Goal: Task Accomplishment & Management: Manage account settings

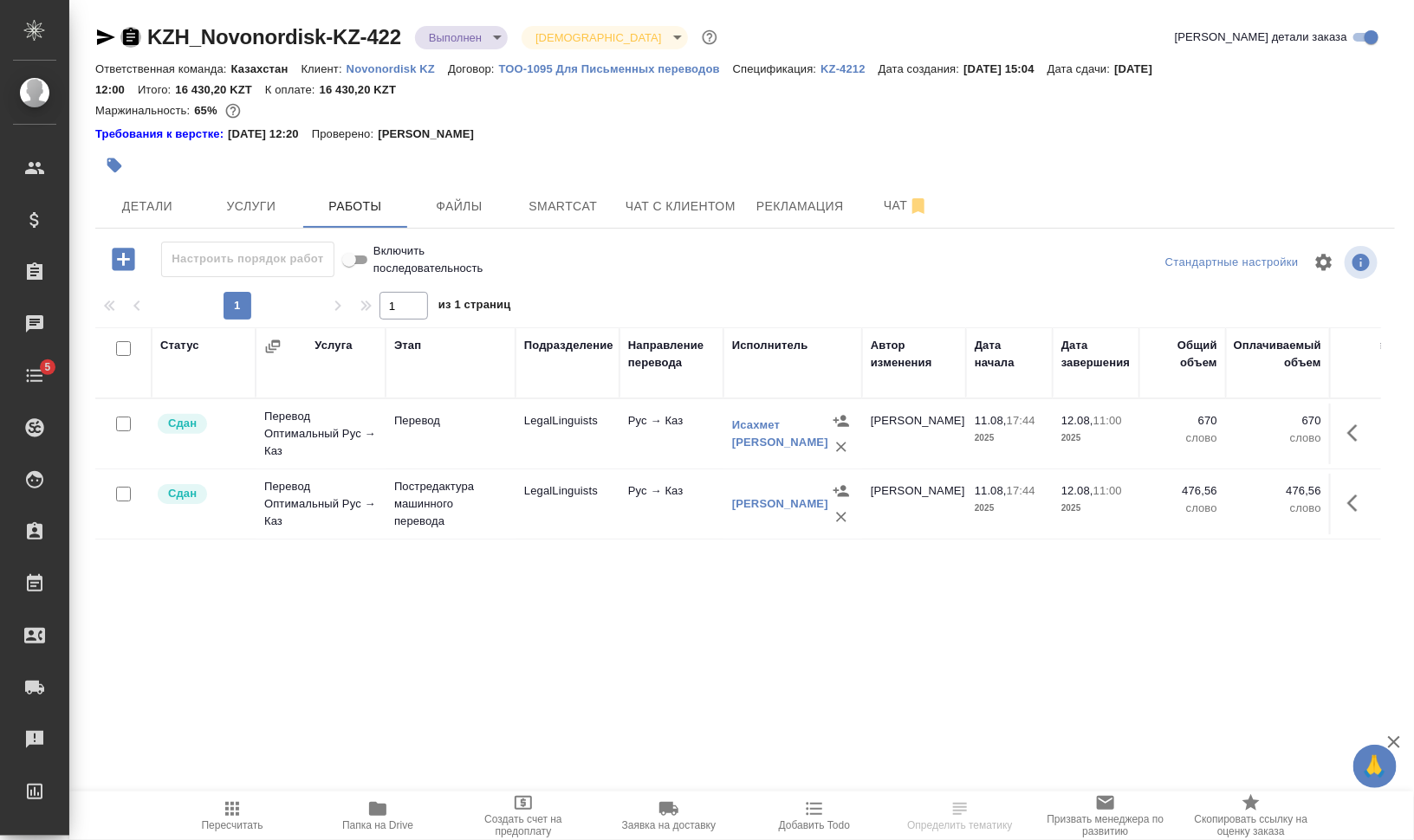
click at [129, 38] on icon "button" at bounding box center [130, 36] width 15 height 17
click at [133, 26] on div "KZH_Novonordisk-KZ-422 Выполнен completed Святая троица holyTrinity" at bounding box center [408, 37] width 625 height 28
click at [132, 37] on icon "button" at bounding box center [131, 37] width 21 height 21
click at [604, 198] on button "Smartcat" at bounding box center [563, 206] width 104 height 44
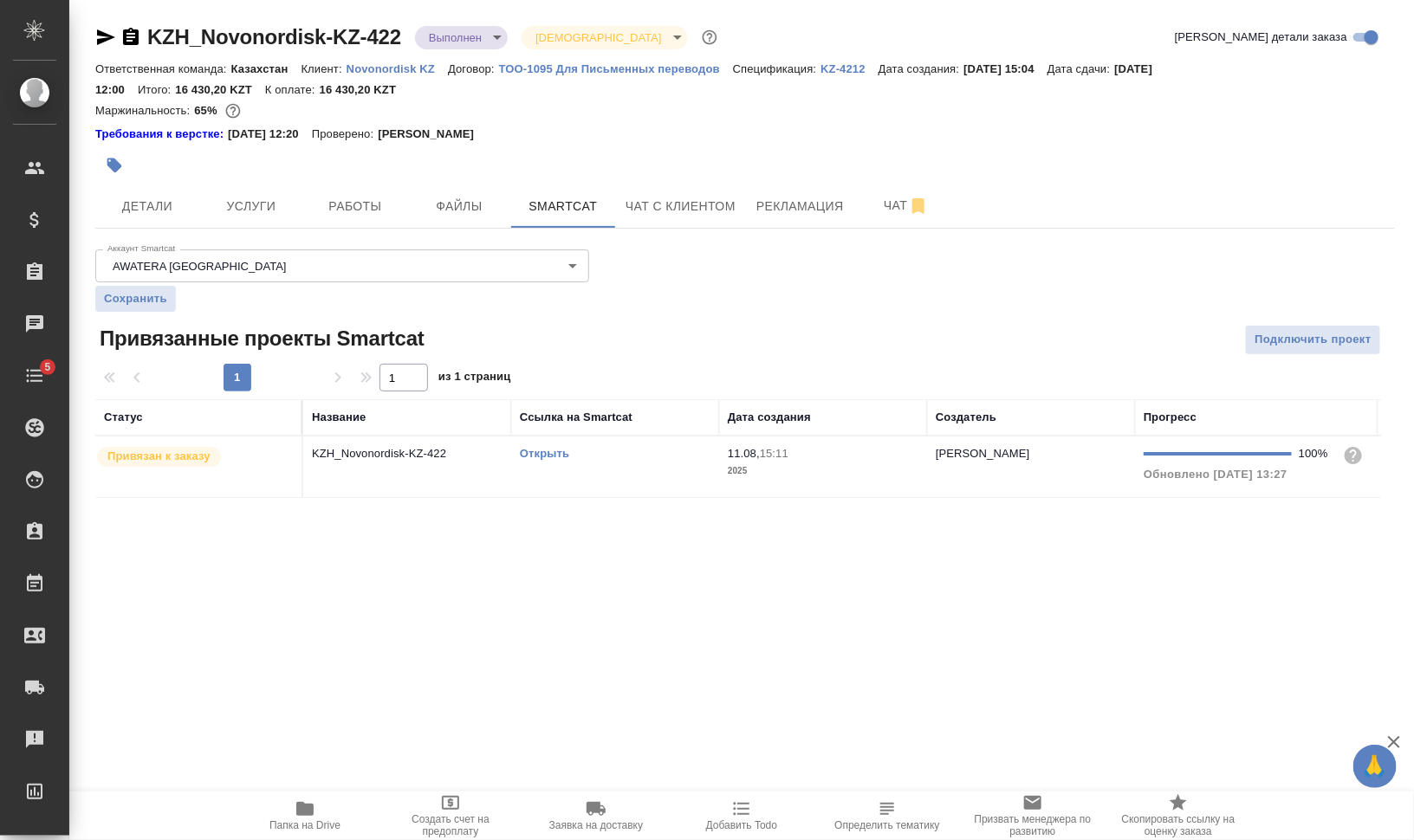
click at [293, 812] on span "Папка на Drive" at bounding box center [304, 815] width 124 height 33
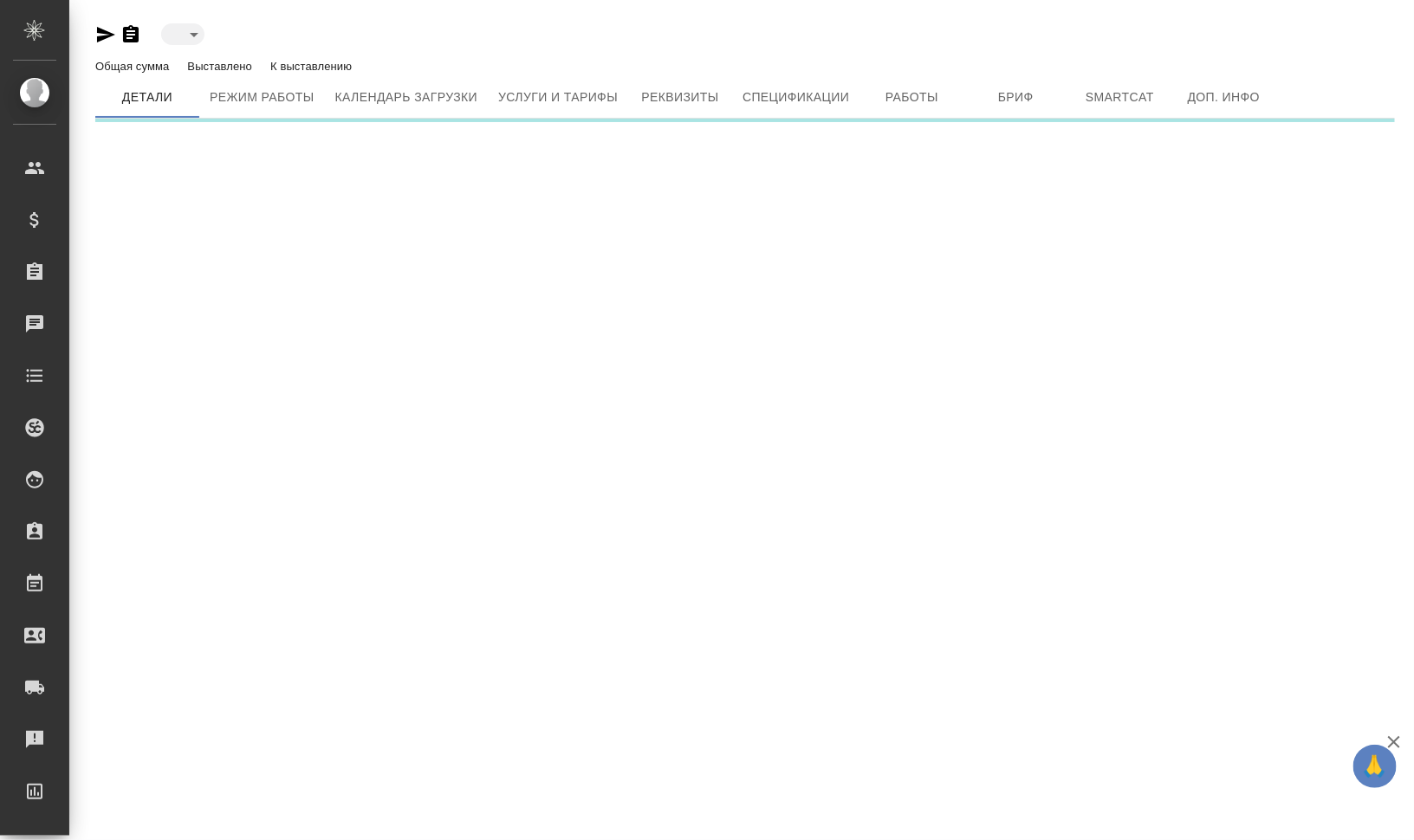
type input "active"
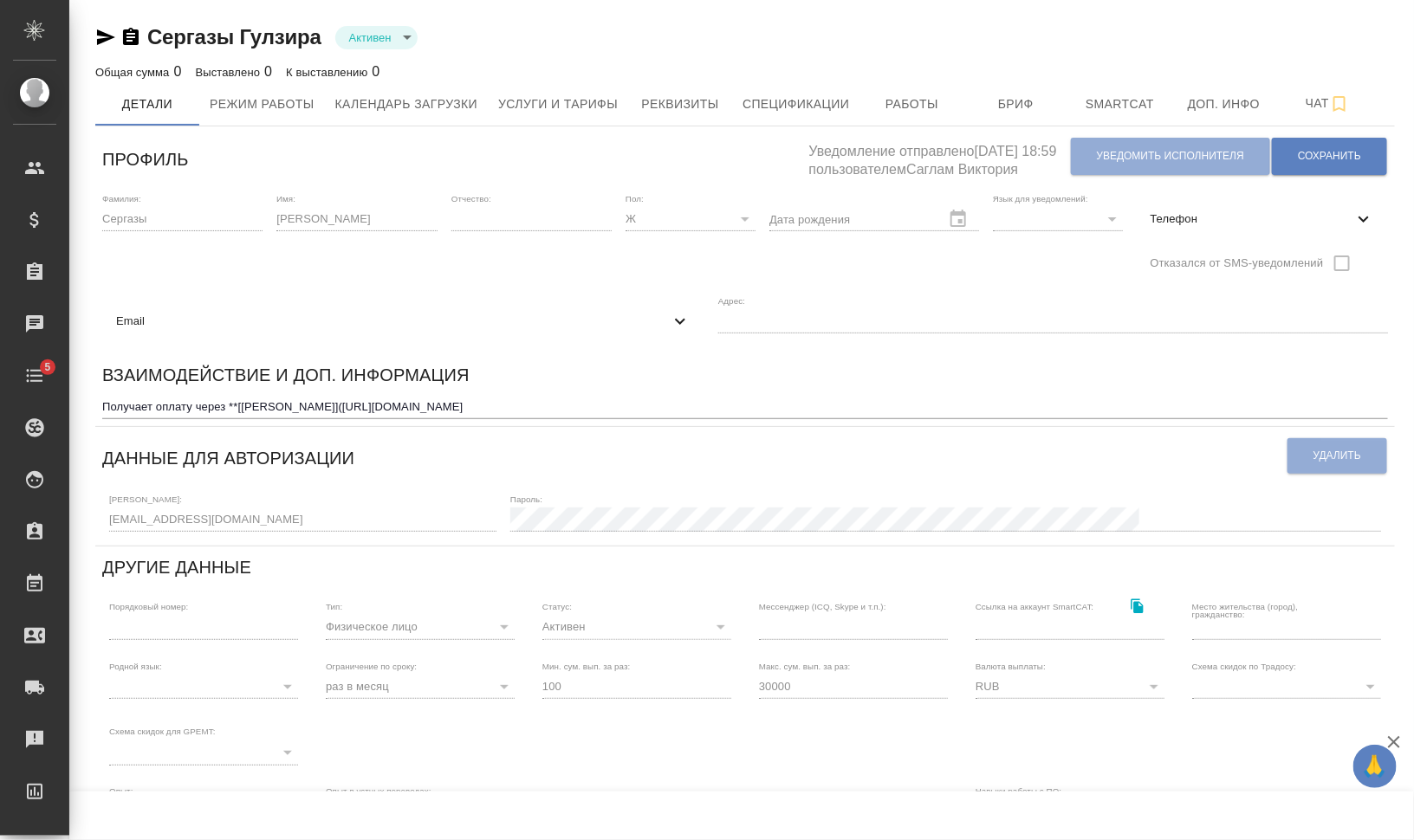
click at [194, 326] on span "Email" at bounding box center [392, 321] width 554 height 17
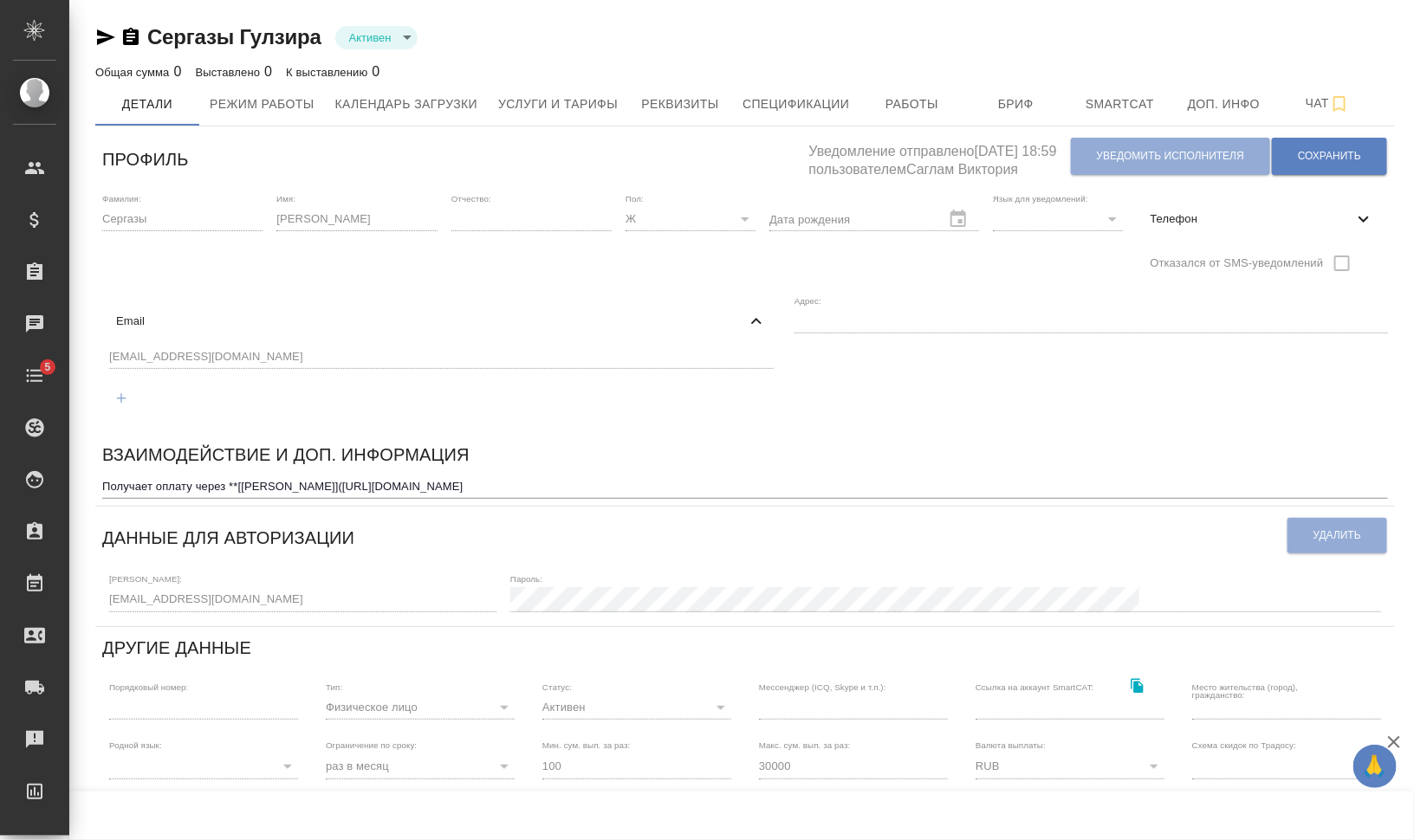
click at [108, 359] on div "g.sergazy@mail.ru" at bounding box center [442, 380] width 678 height 80
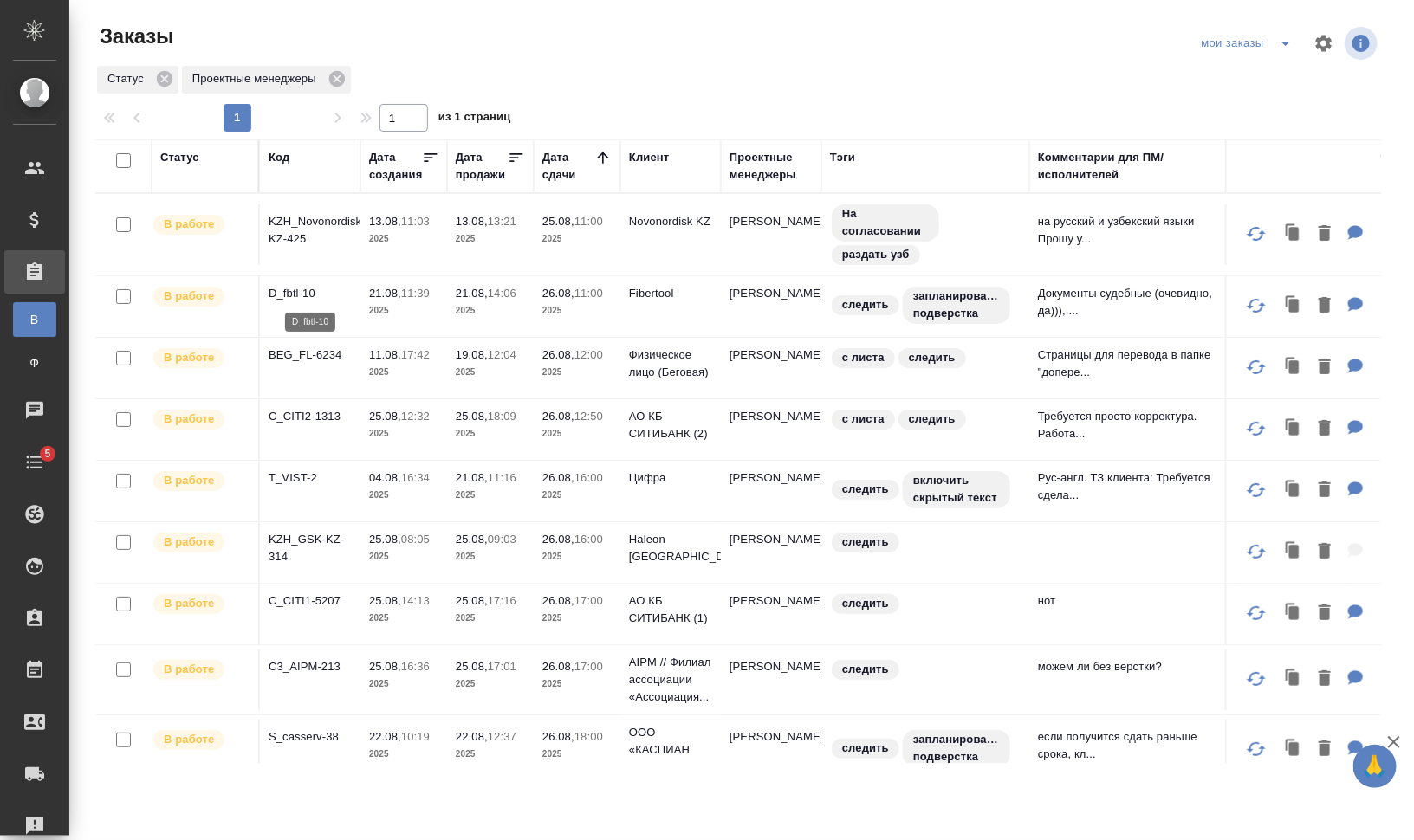
click at [285, 296] on p "D_fbtl-10" at bounding box center [311, 294] width 84 height 17
click at [323, 356] on p "BEG_FL-6234" at bounding box center [311, 355] width 84 height 17
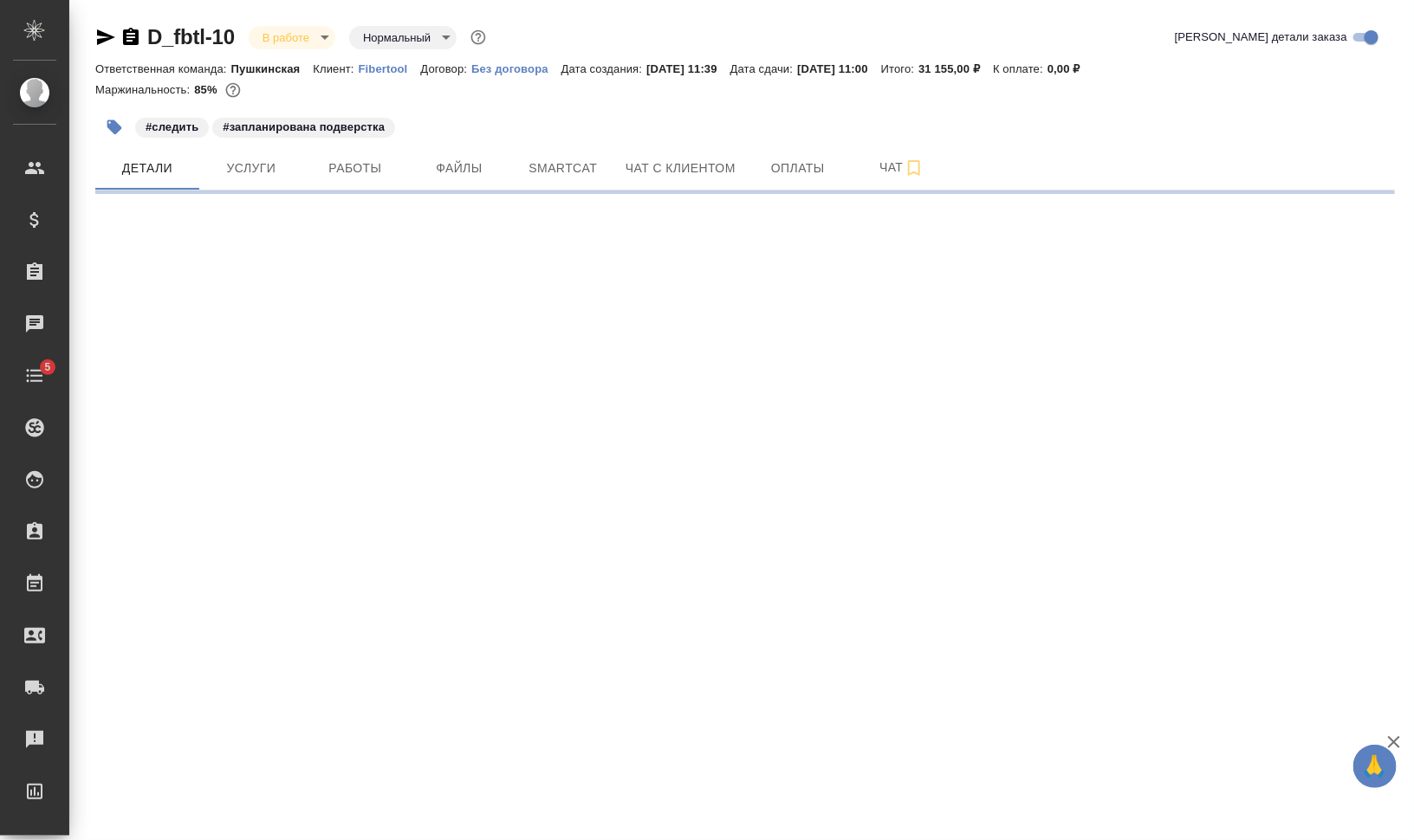
select select "RU"
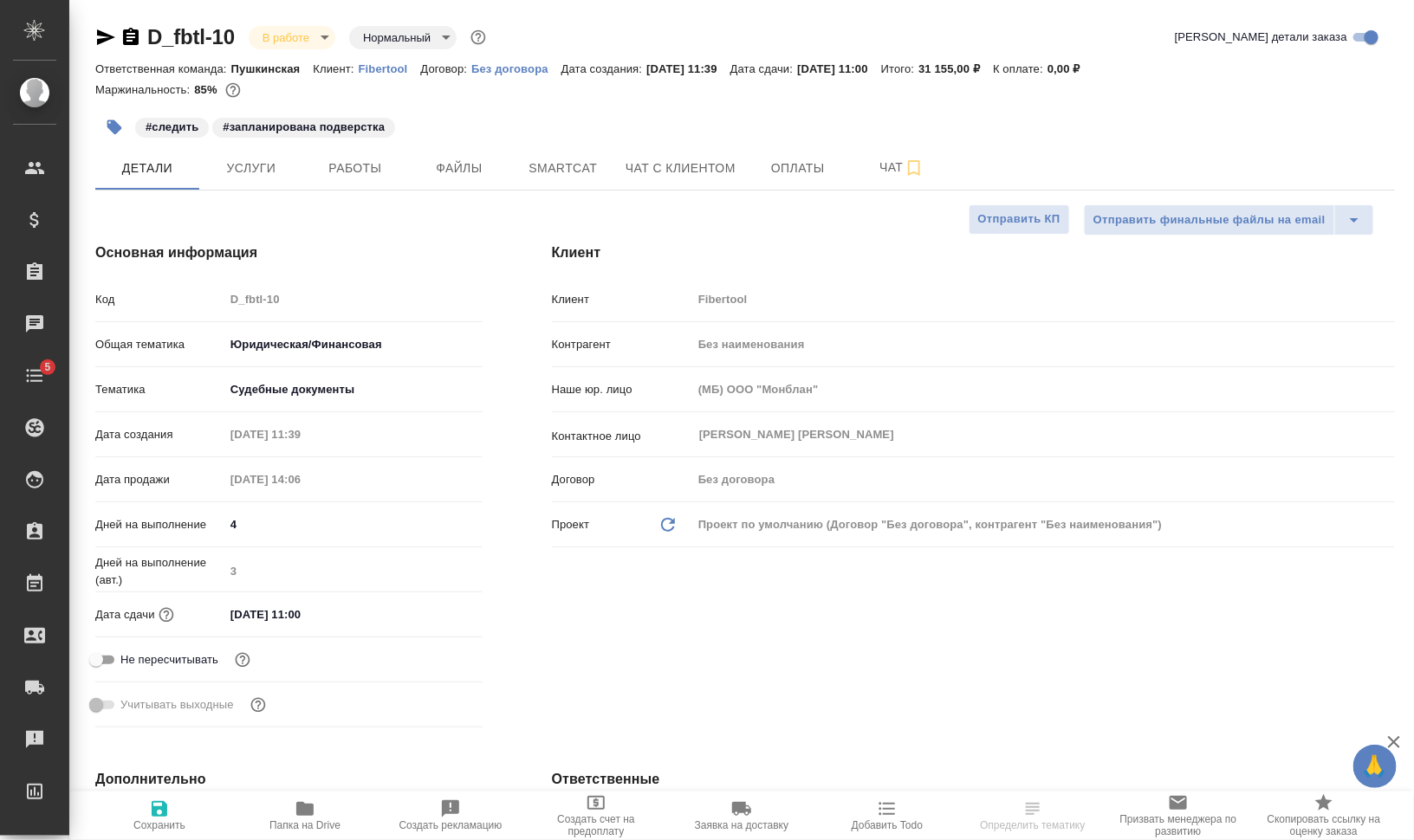
type textarea "x"
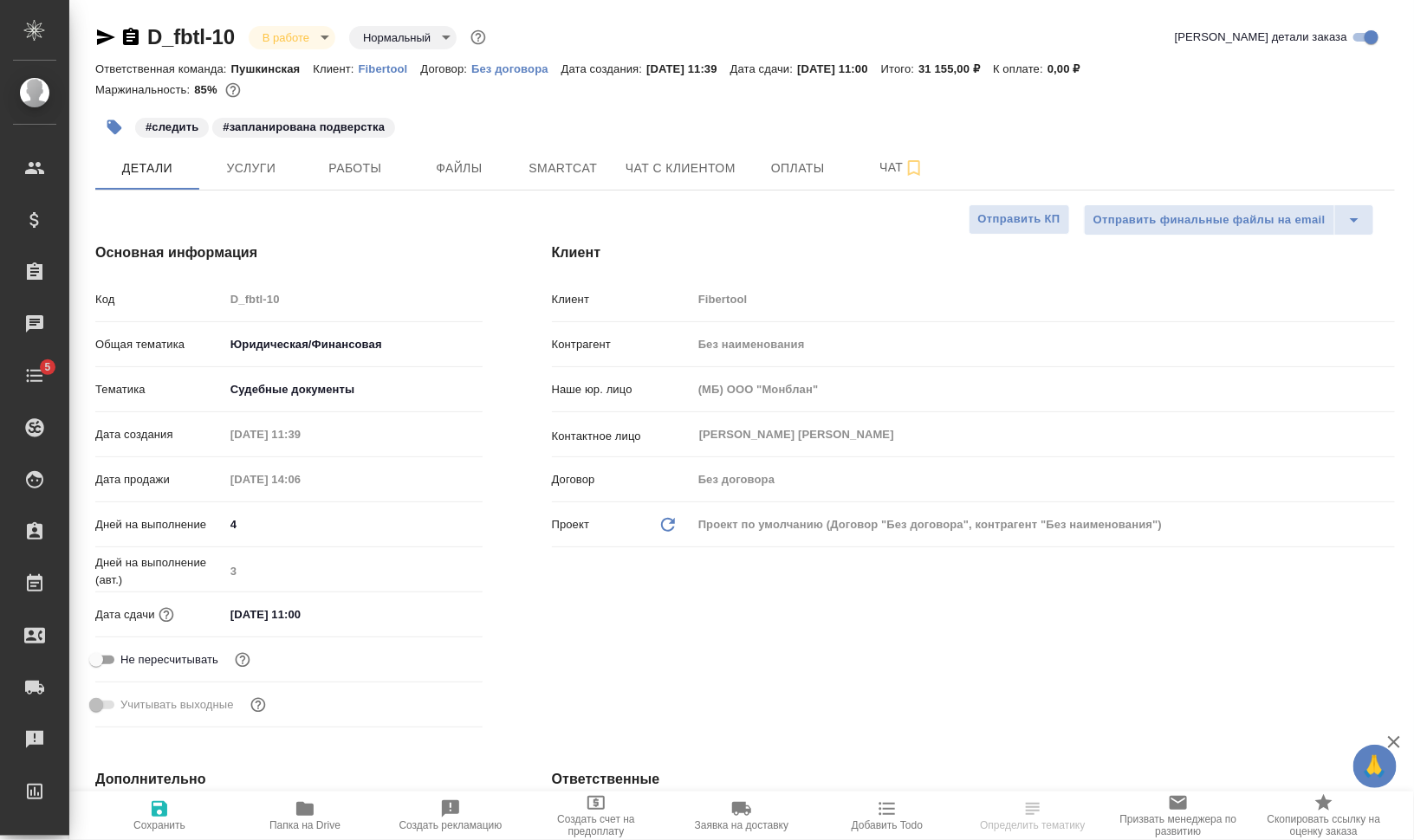
type textarea "x"
type input "[PERSON_NAME]"
click at [364, 174] on span "Работы" at bounding box center [355, 168] width 84 height 22
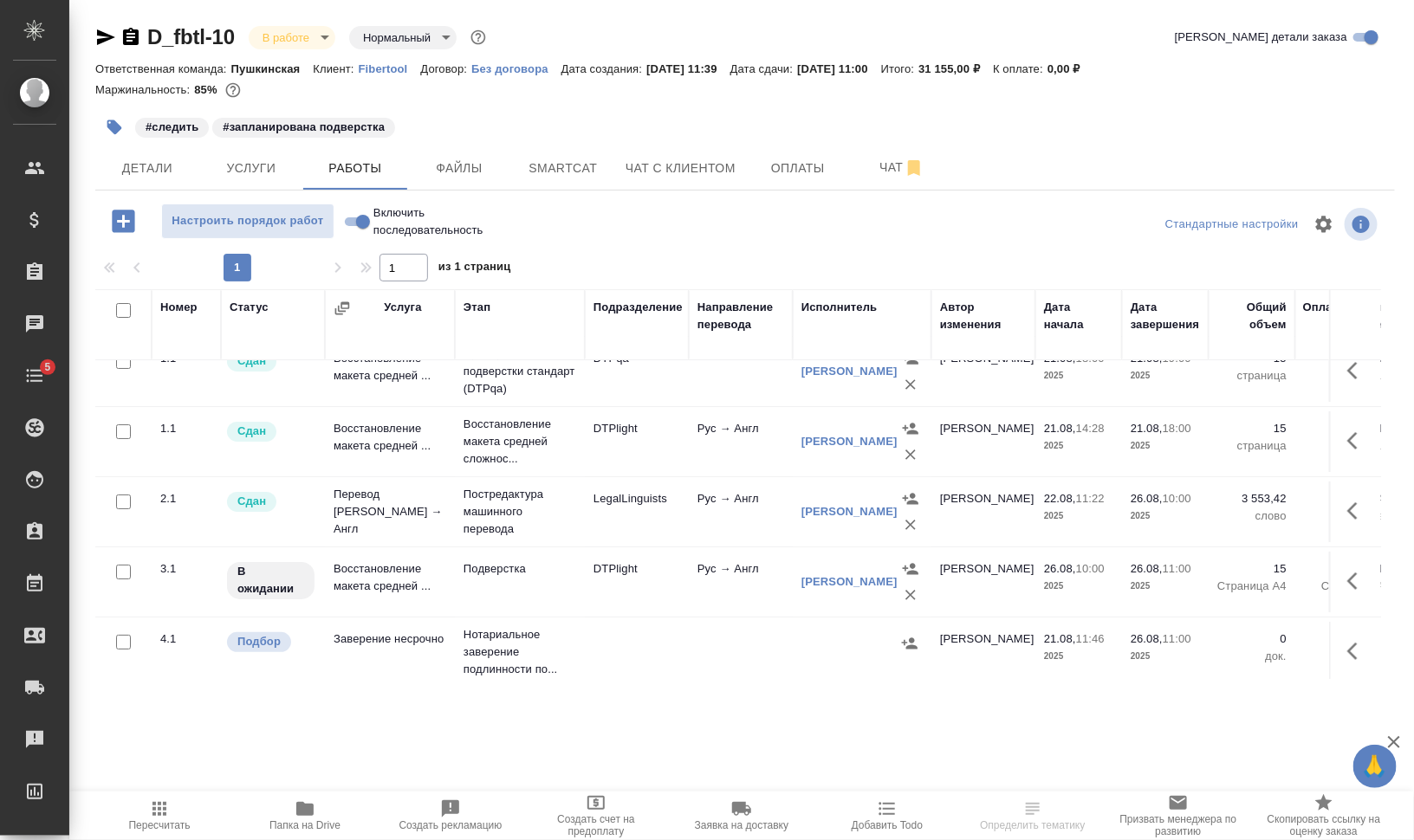
scroll to position [46, 0]
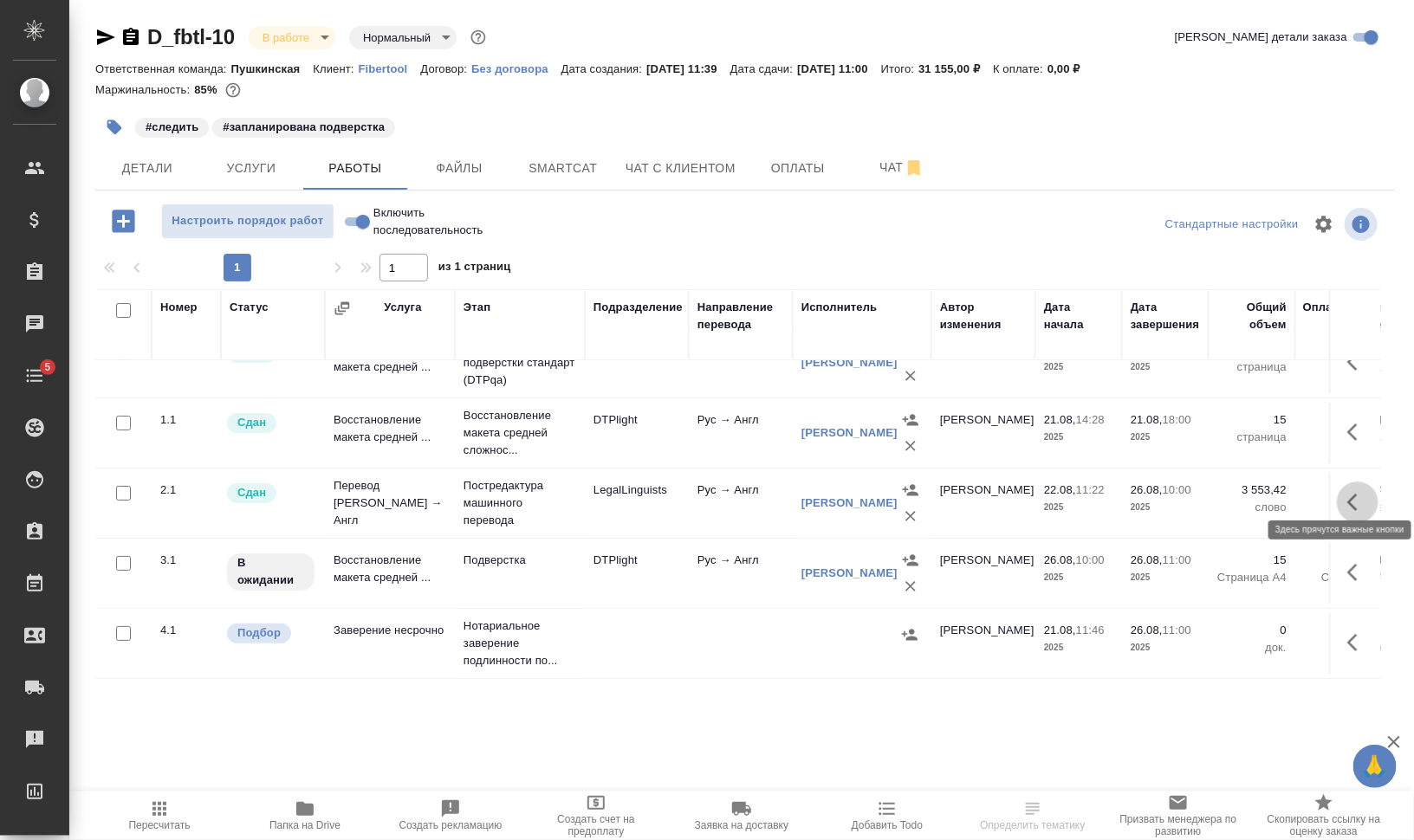
click at [1347, 499] on button "button" at bounding box center [1358, 503] width 42 height 42
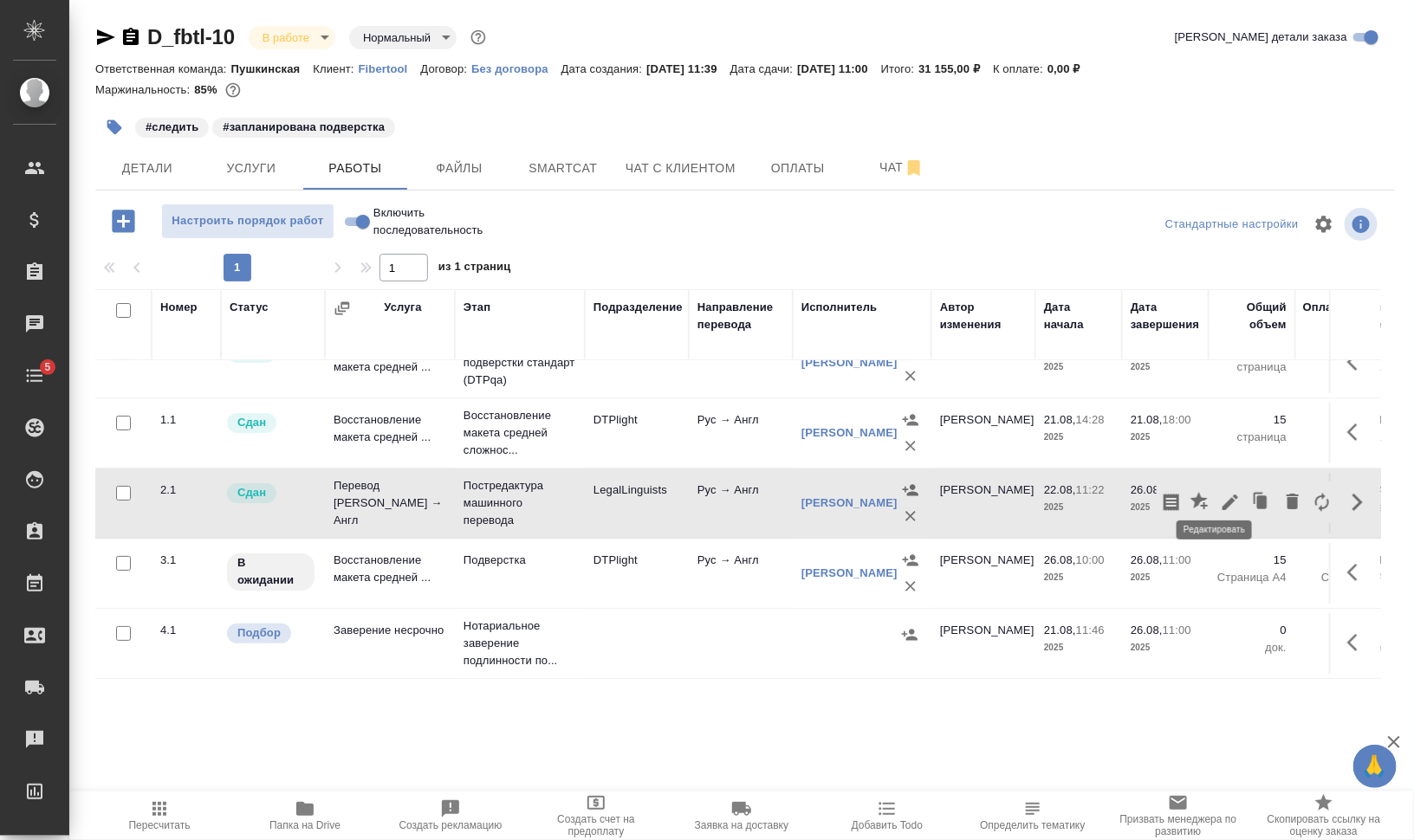
click at [1220, 492] on icon "button" at bounding box center [1231, 503] width 21 height 21
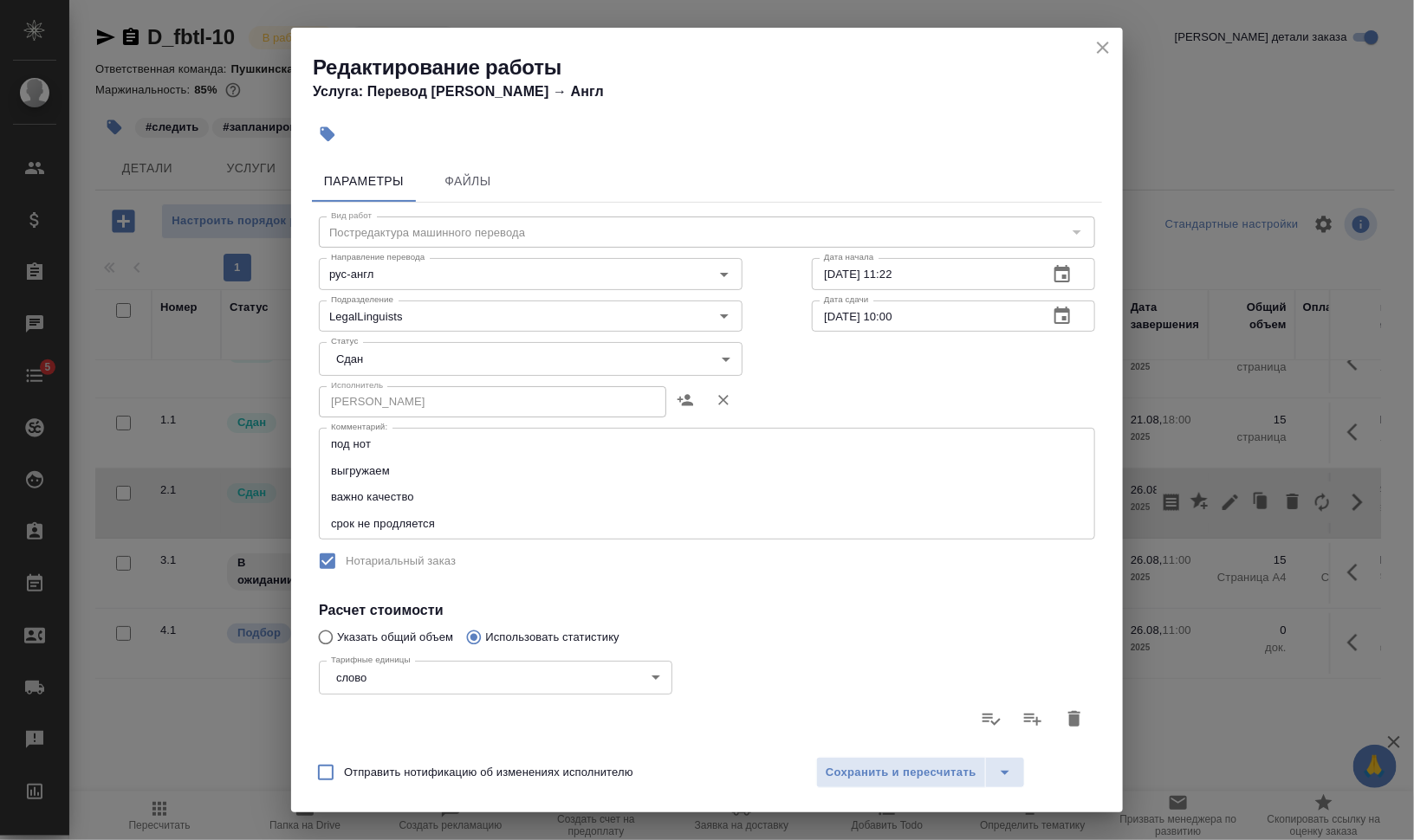
click at [1109, 48] on icon "close" at bounding box center [1103, 48] width 21 height 21
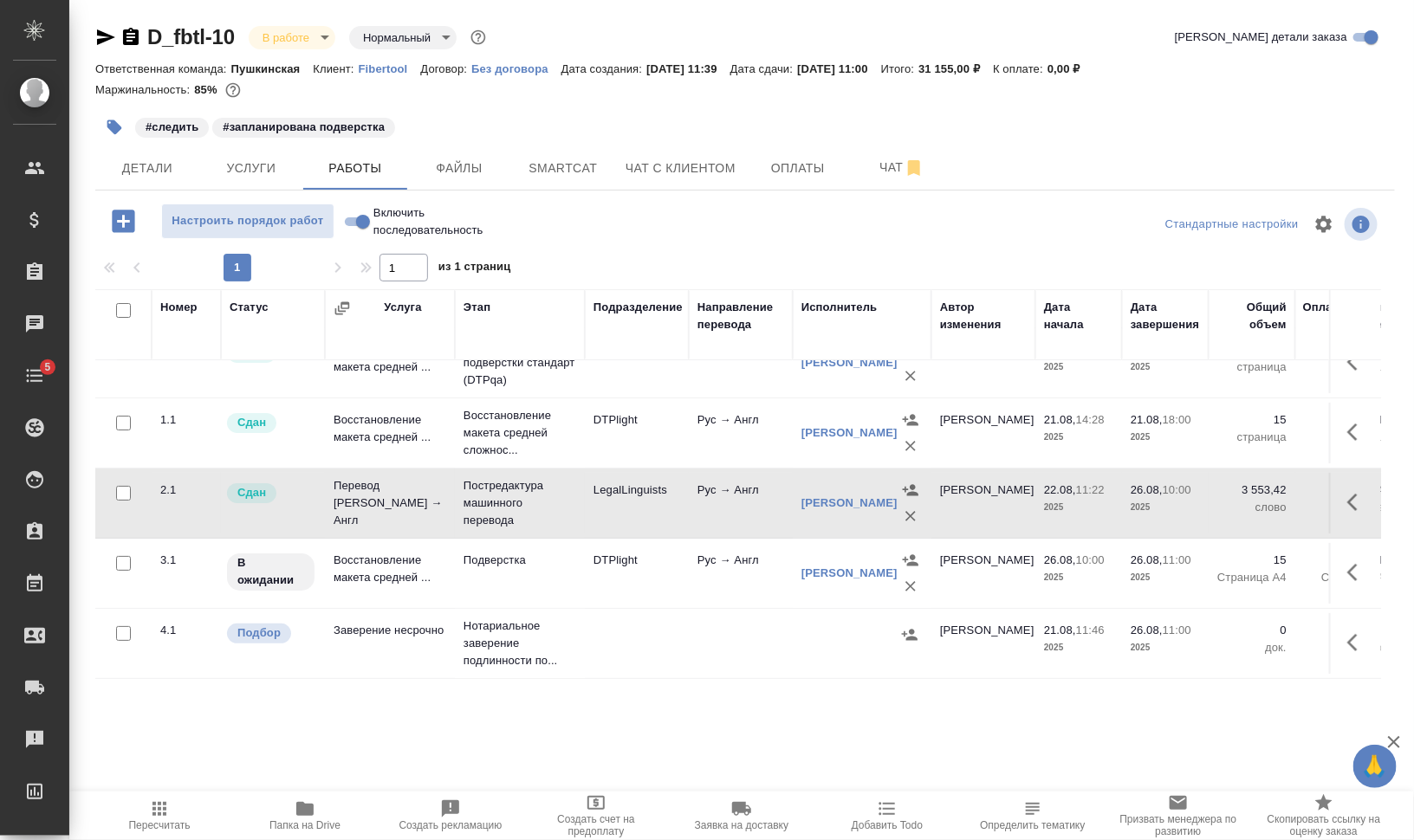
click at [317, 828] on span "Папка на Drive" at bounding box center [305, 825] width 71 height 12
click at [1347, 564] on icon "button" at bounding box center [1352, 573] width 10 height 17
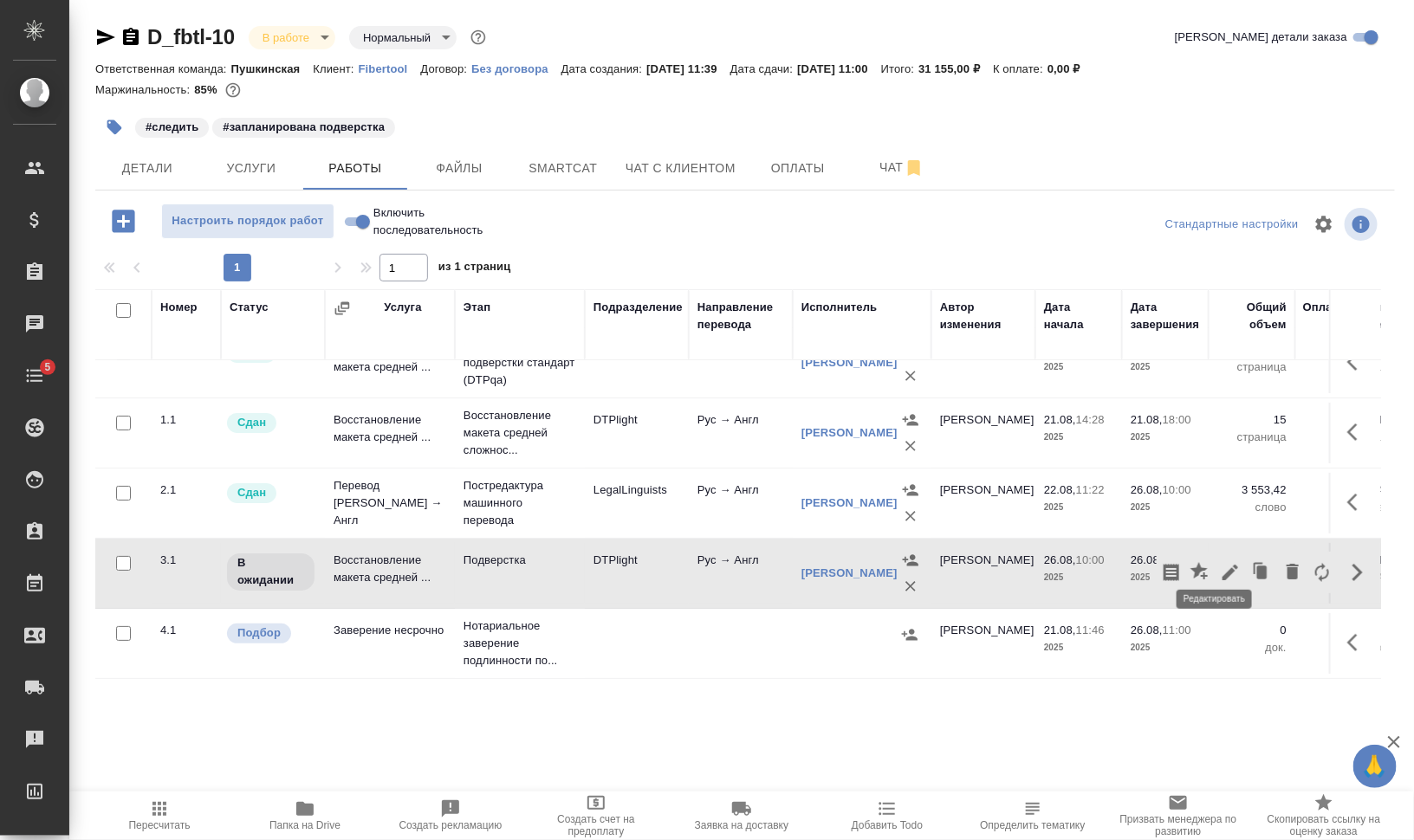
click at [1220, 563] on icon "button" at bounding box center [1231, 573] width 21 height 21
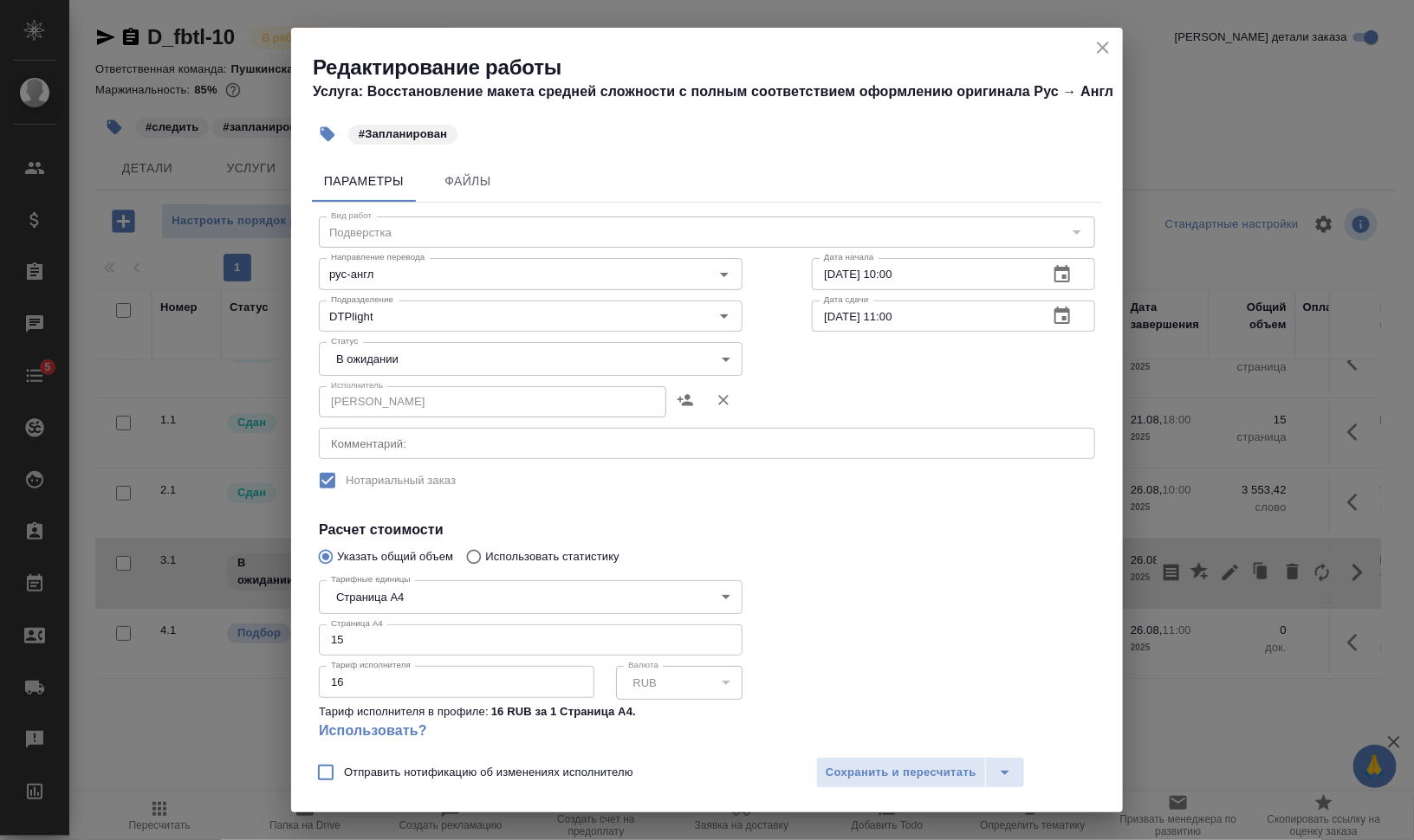
click at [467, 446] on textarea at bounding box center [706, 444] width 752 height 13
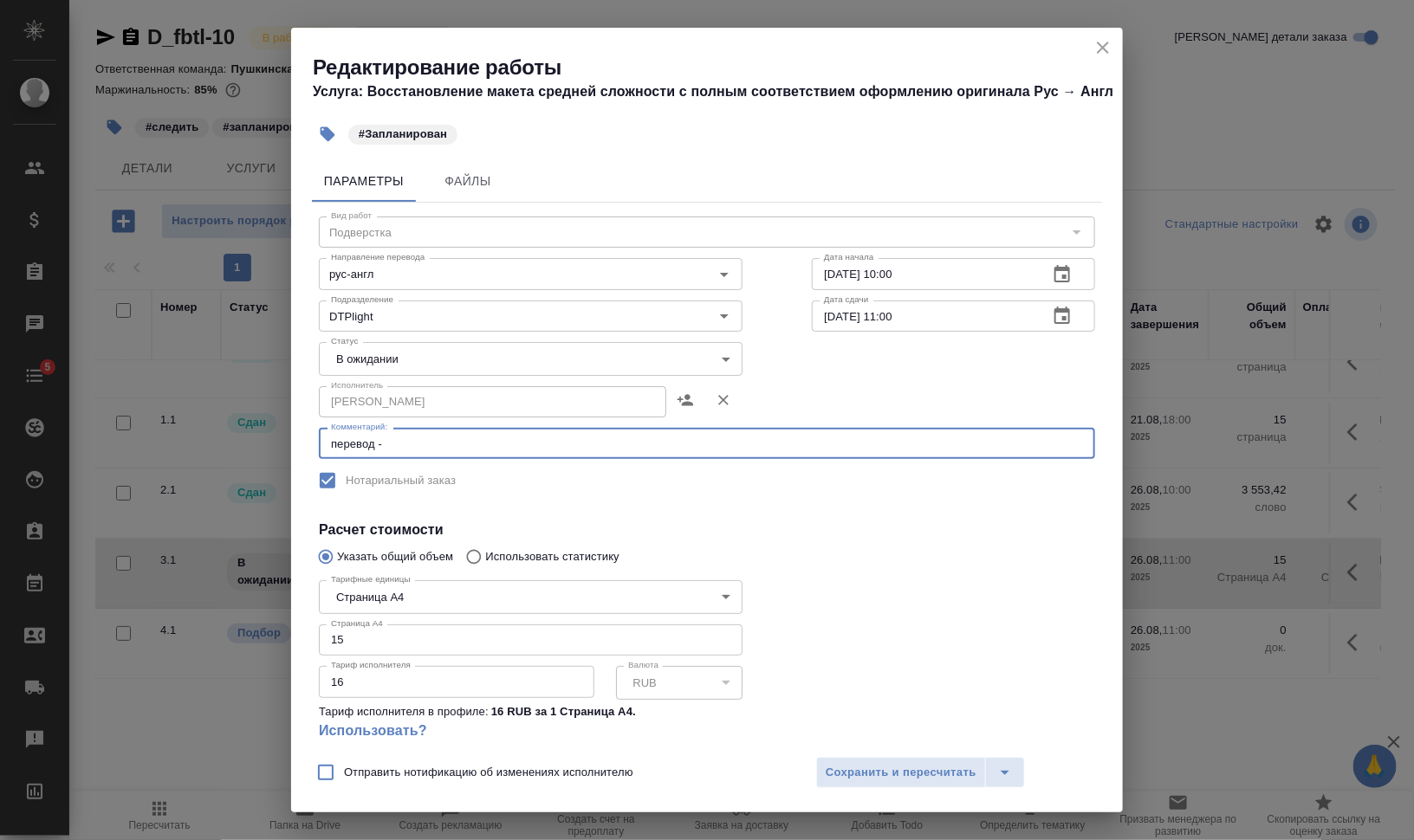
paste textarea "https://drive.awatera.com/s/xbwjnRQQfrZeMW9"
type textarea "перевод - https://drive.awatera.com/s/xbwjnRQQfrZeMW9"
click at [451, 355] on body "🙏 .cls-1 fill:#fff; AWATERA Валеев Динар Клиенты Спецификации Заказы 0 Чаты 5 T…" at bounding box center [707, 420] width 1414 height 840
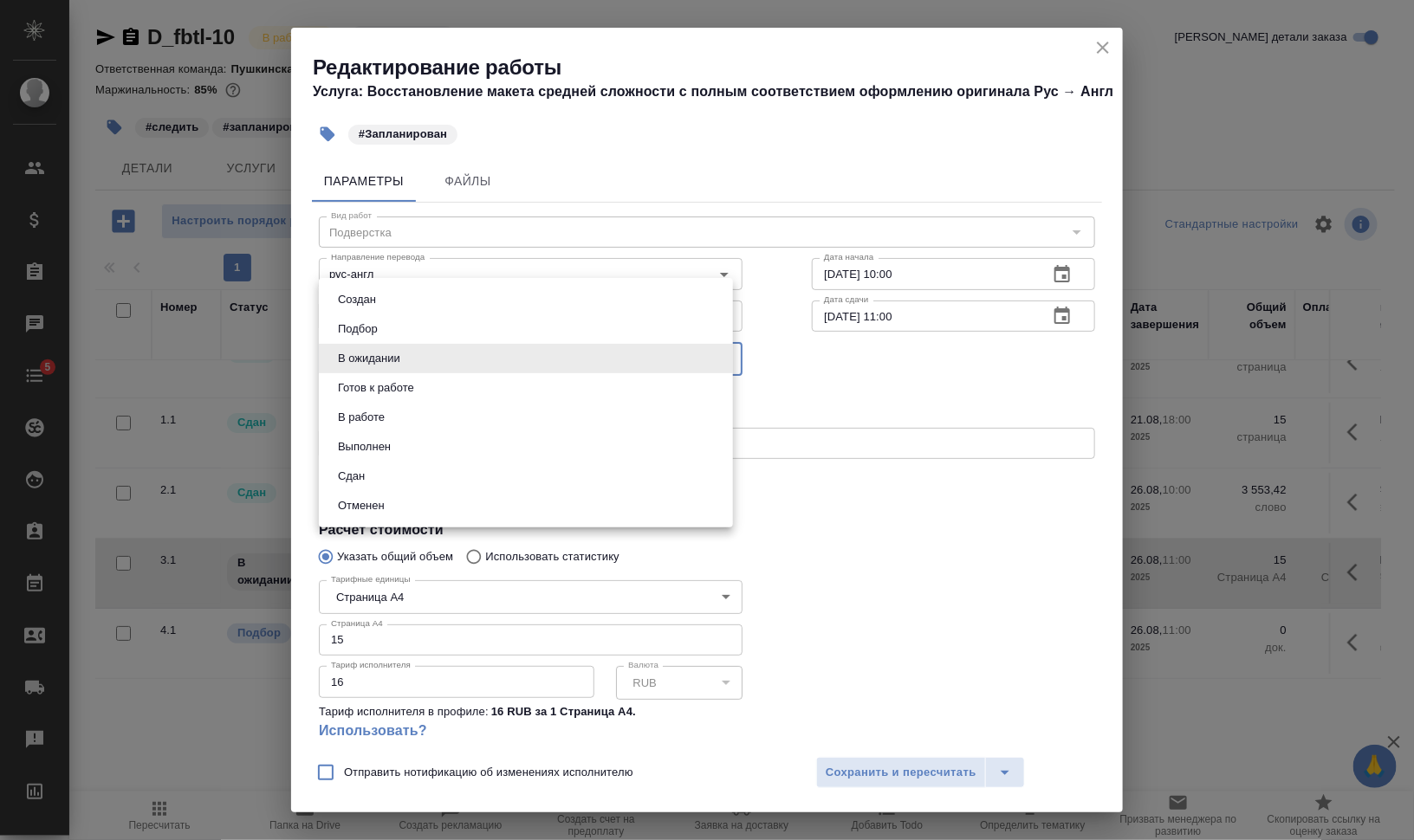
click at [440, 385] on li "Готов к работе" at bounding box center [526, 388] width 414 height 29
type input "readyForWork"
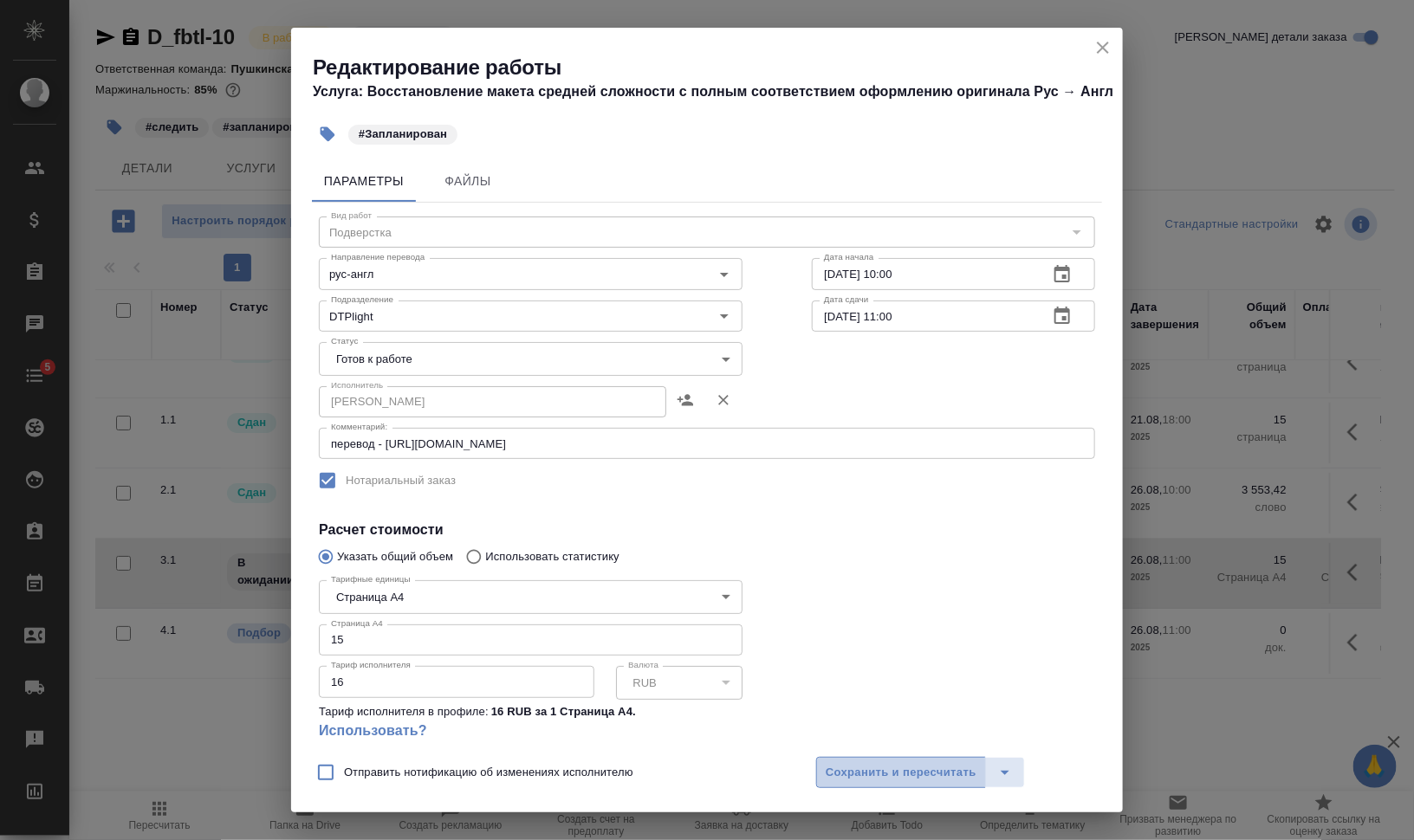
click at [878, 768] on span "Сохранить и пересчитать" at bounding box center [901, 773] width 151 height 20
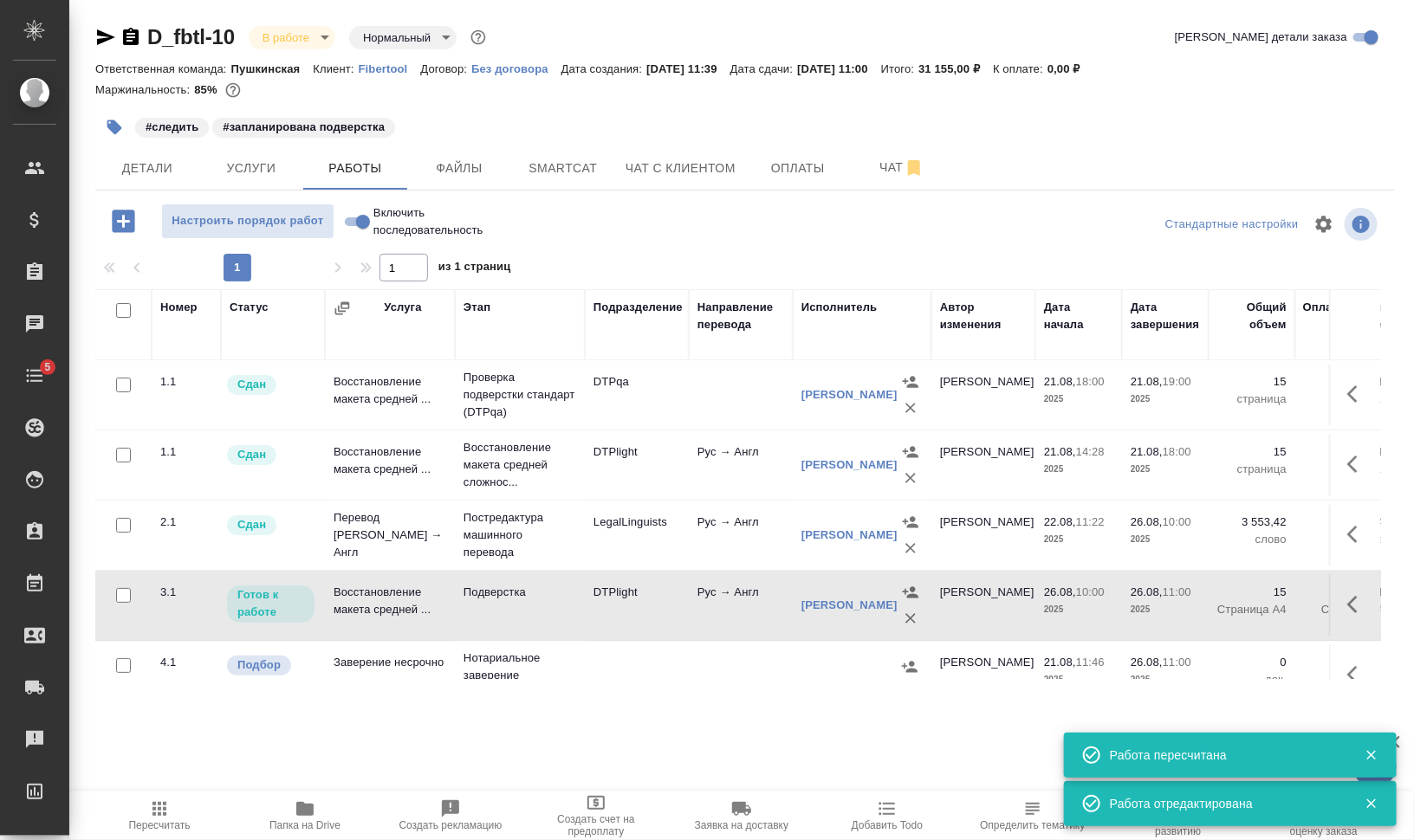
scroll to position [0, 0]
click at [557, 616] on td "Подверстка" at bounding box center [520, 606] width 130 height 61
click at [557, 618] on td "Подверстка" at bounding box center [520, 606] width 130 height 61
click at [117, 119] on icon "button" at bounding box center [114, 127] width 17 height 17
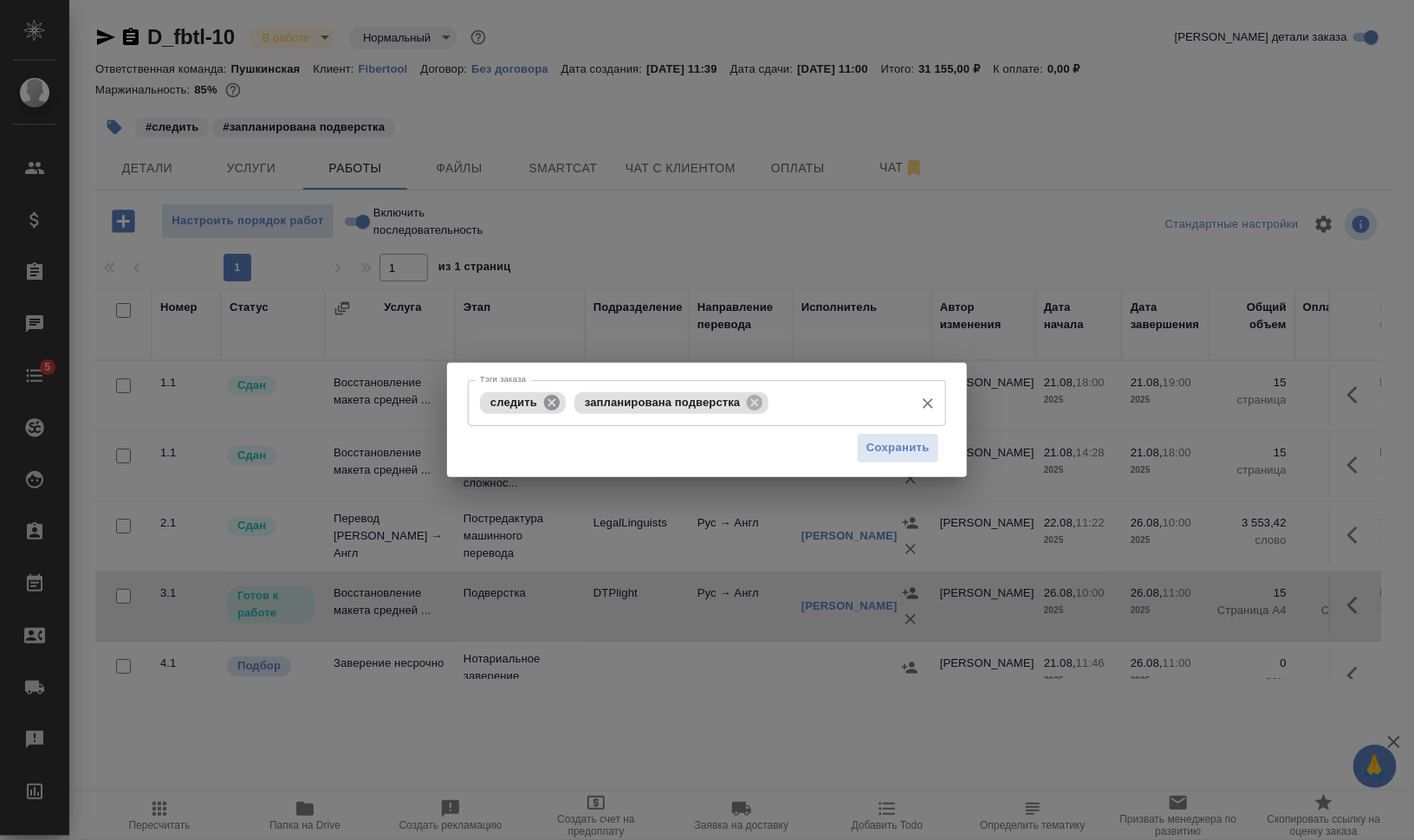
click at [549, 401] on icon at bounding box center [552, 402] width 15 height 15
click at [657, 400] on icon at bounding box center [660, 402] width 15 height 15
click at [672, 403] on input "Тэги заказа" at bounding box center [691, 402] width 430 height 29
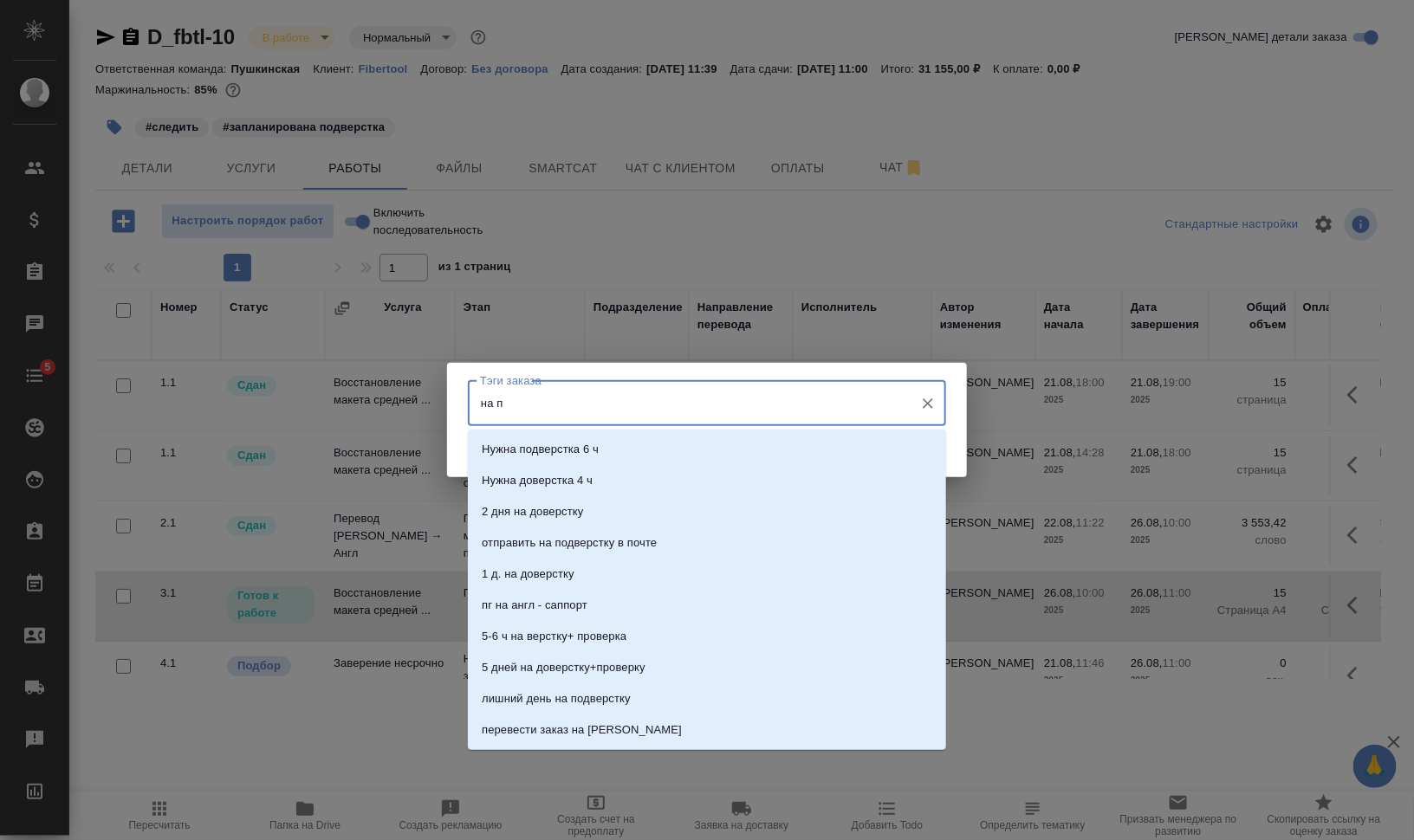
type input "на по"
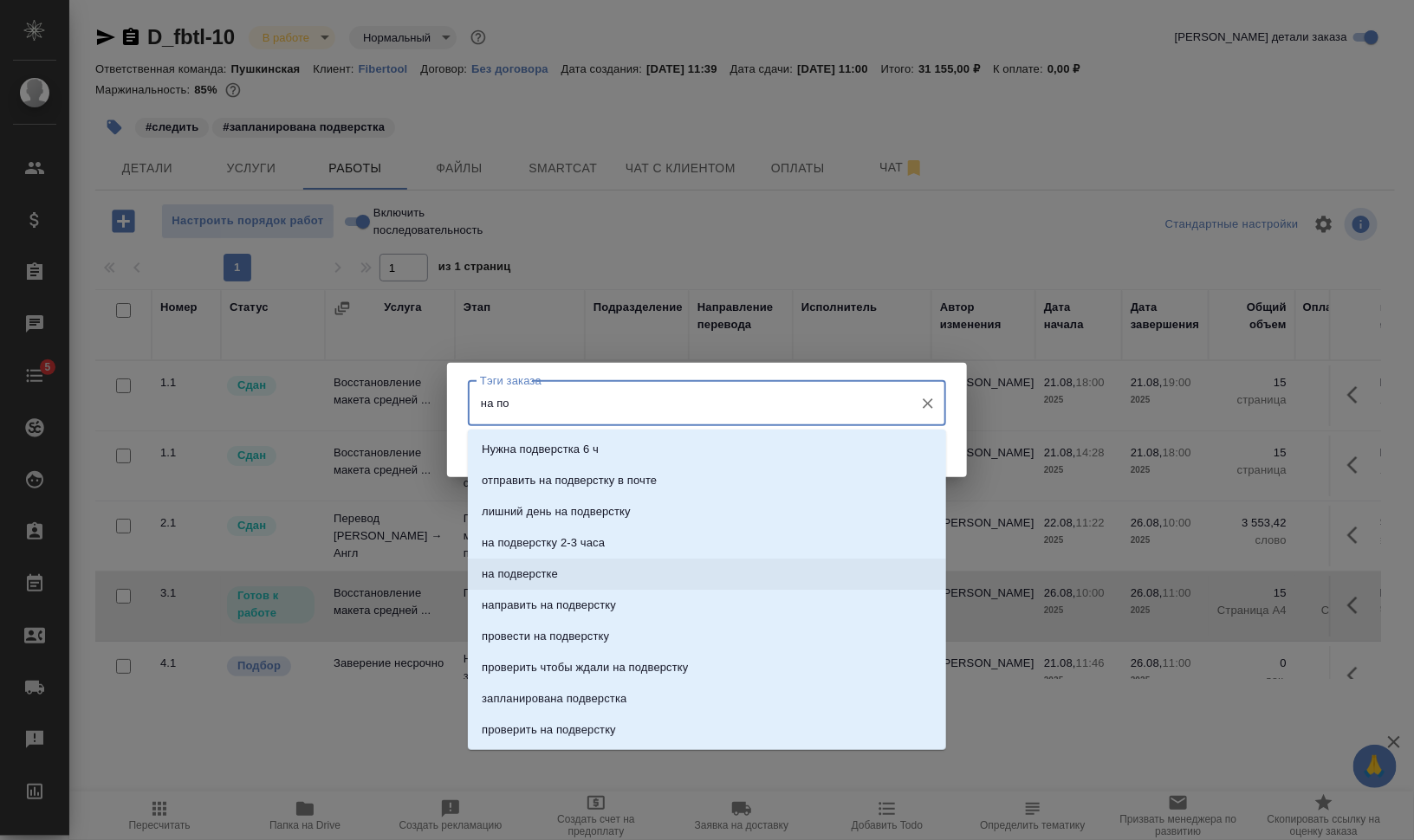
click at [668, 576] on li "на подверстке" at bounding box center [706, 574] width 478 height 31
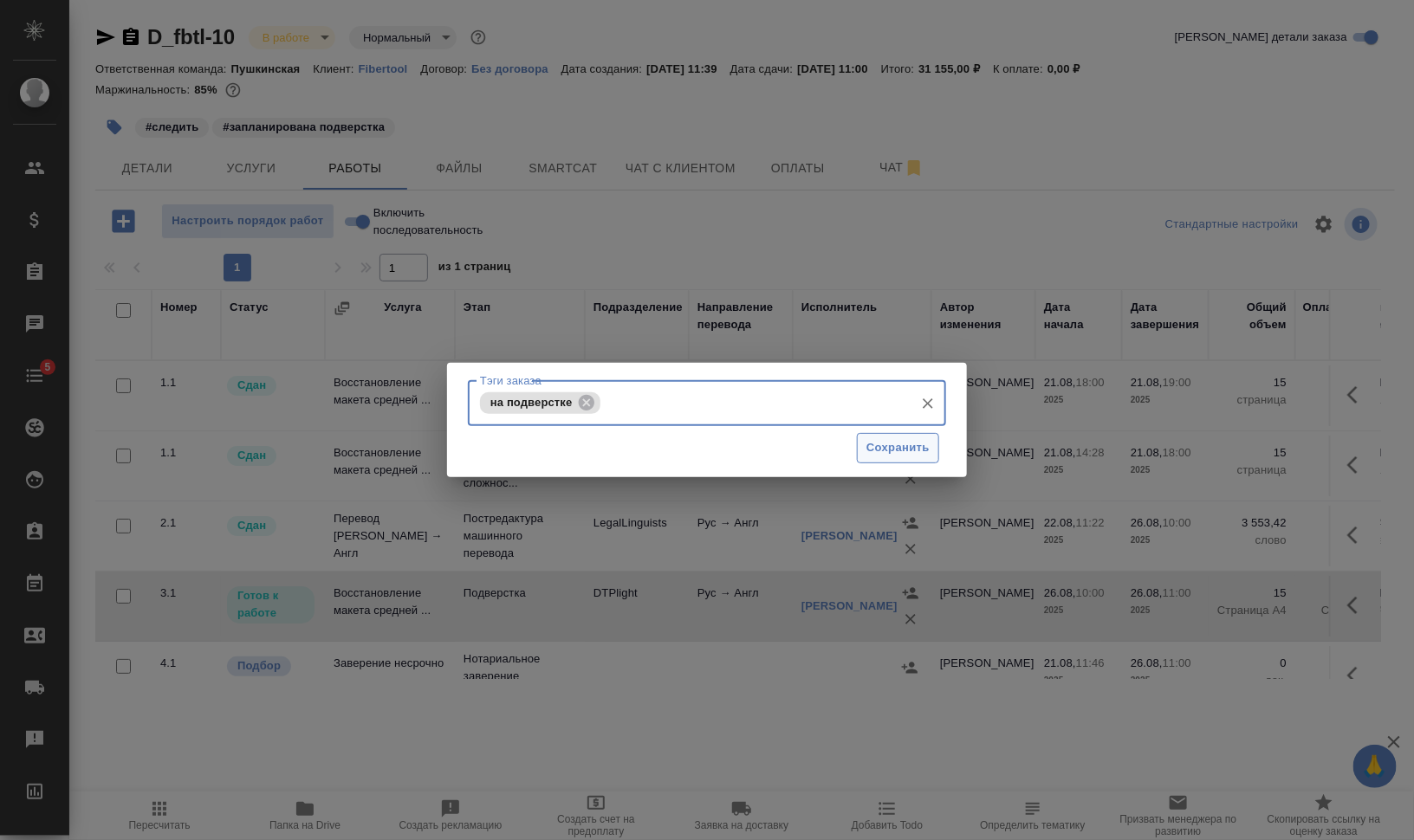
click at [907, 437] on button "Сохранить" at bounding box center [898, 449] width 83 height 30
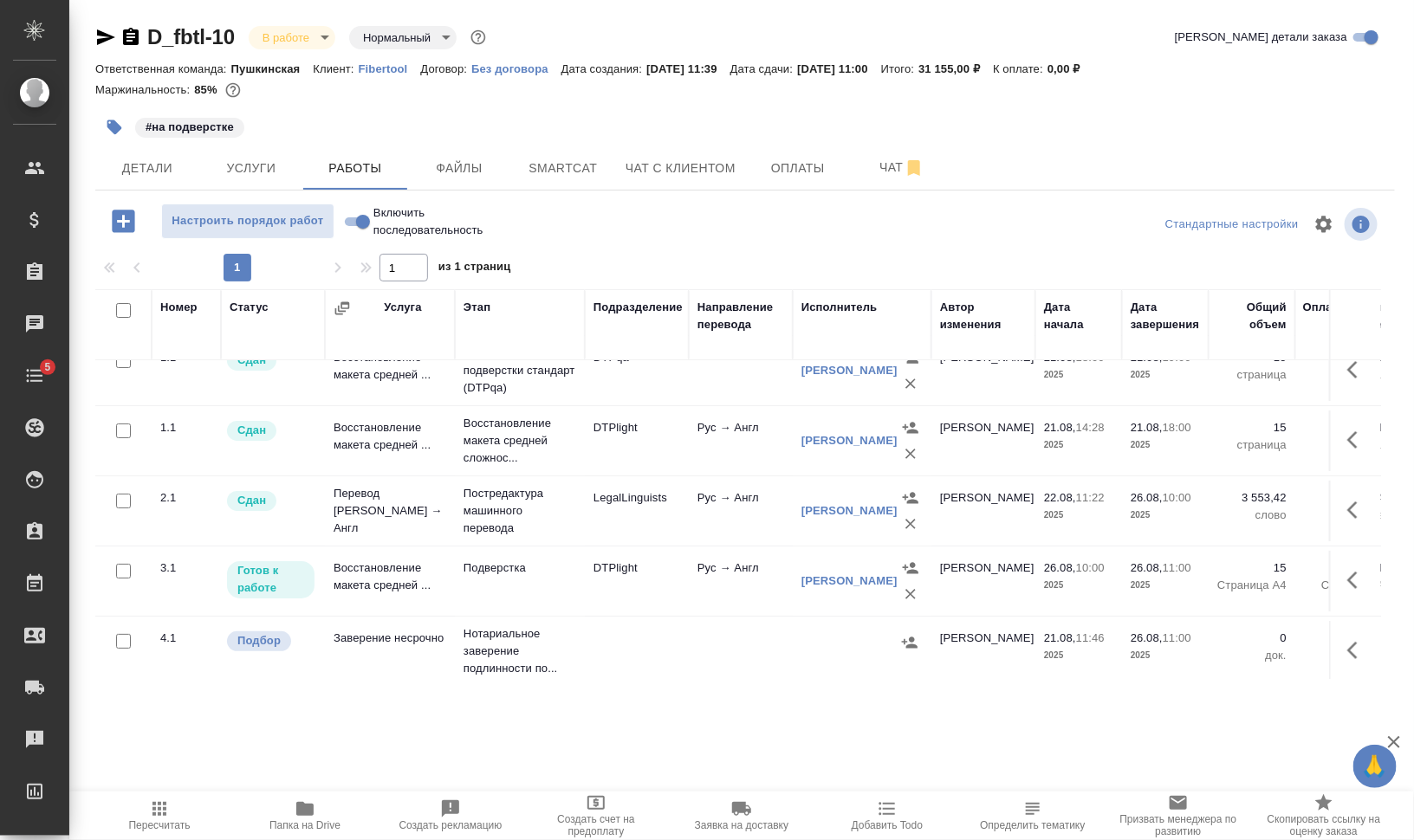
scroll to position [46, 0]
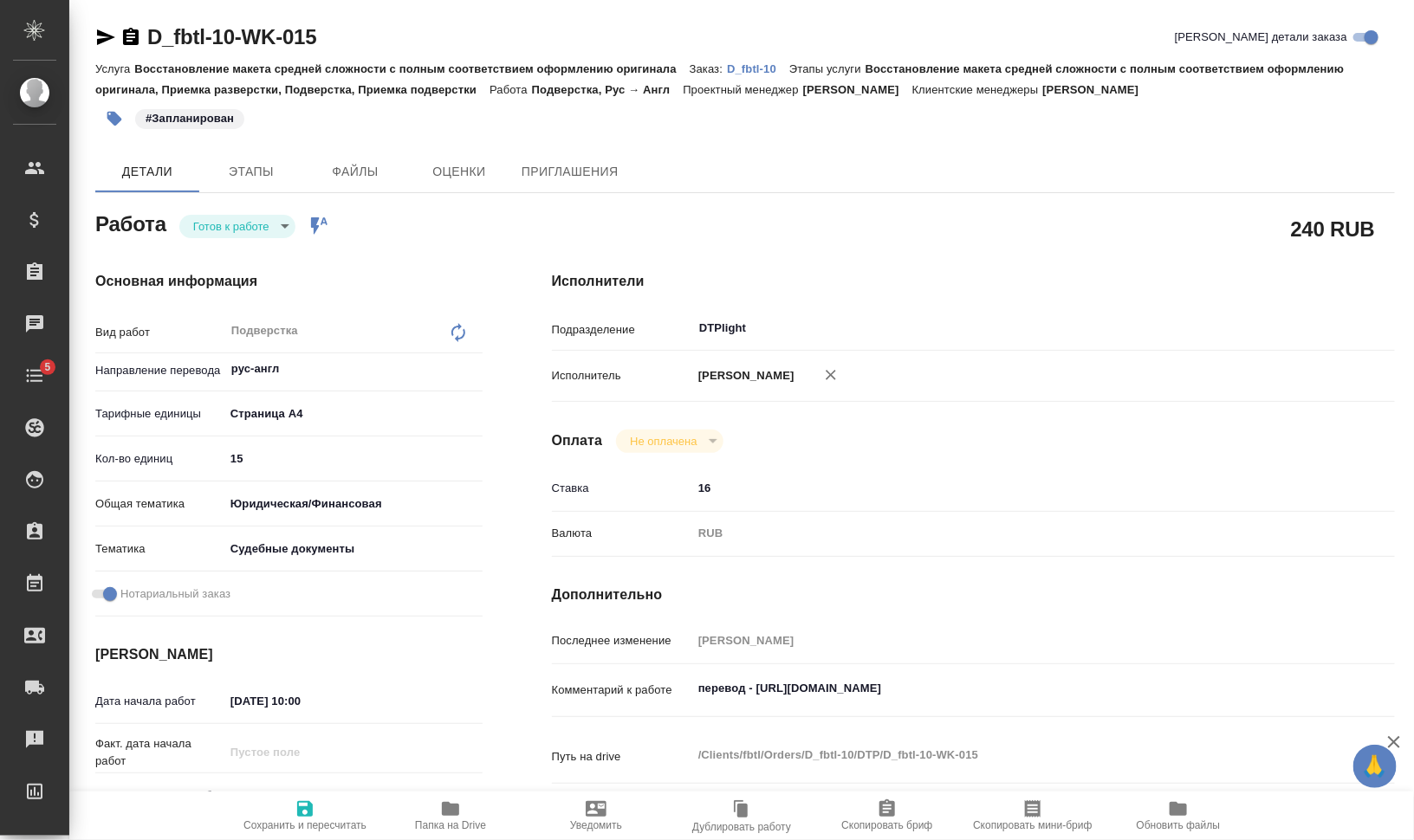
type textarea "x"
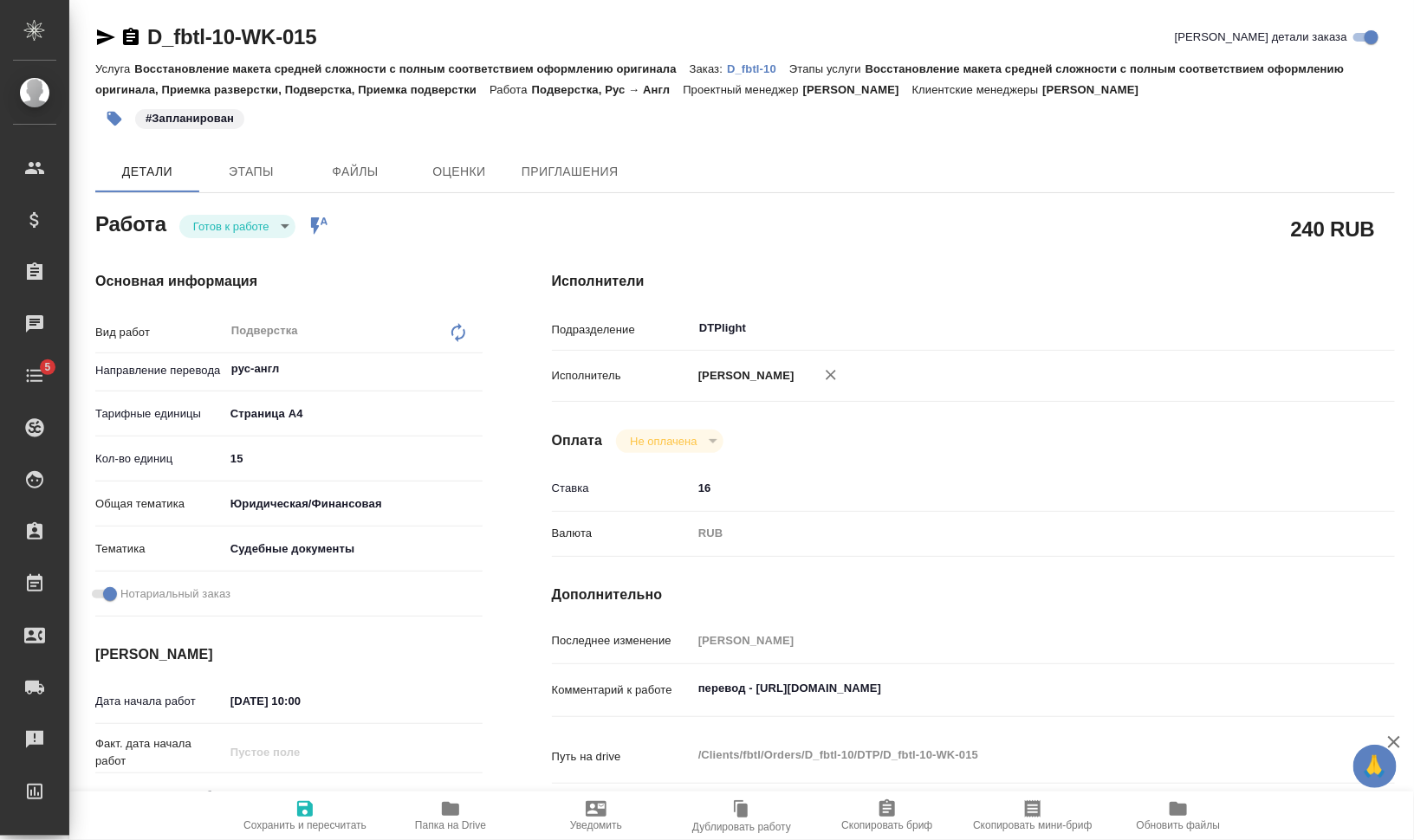
type textarea "x"
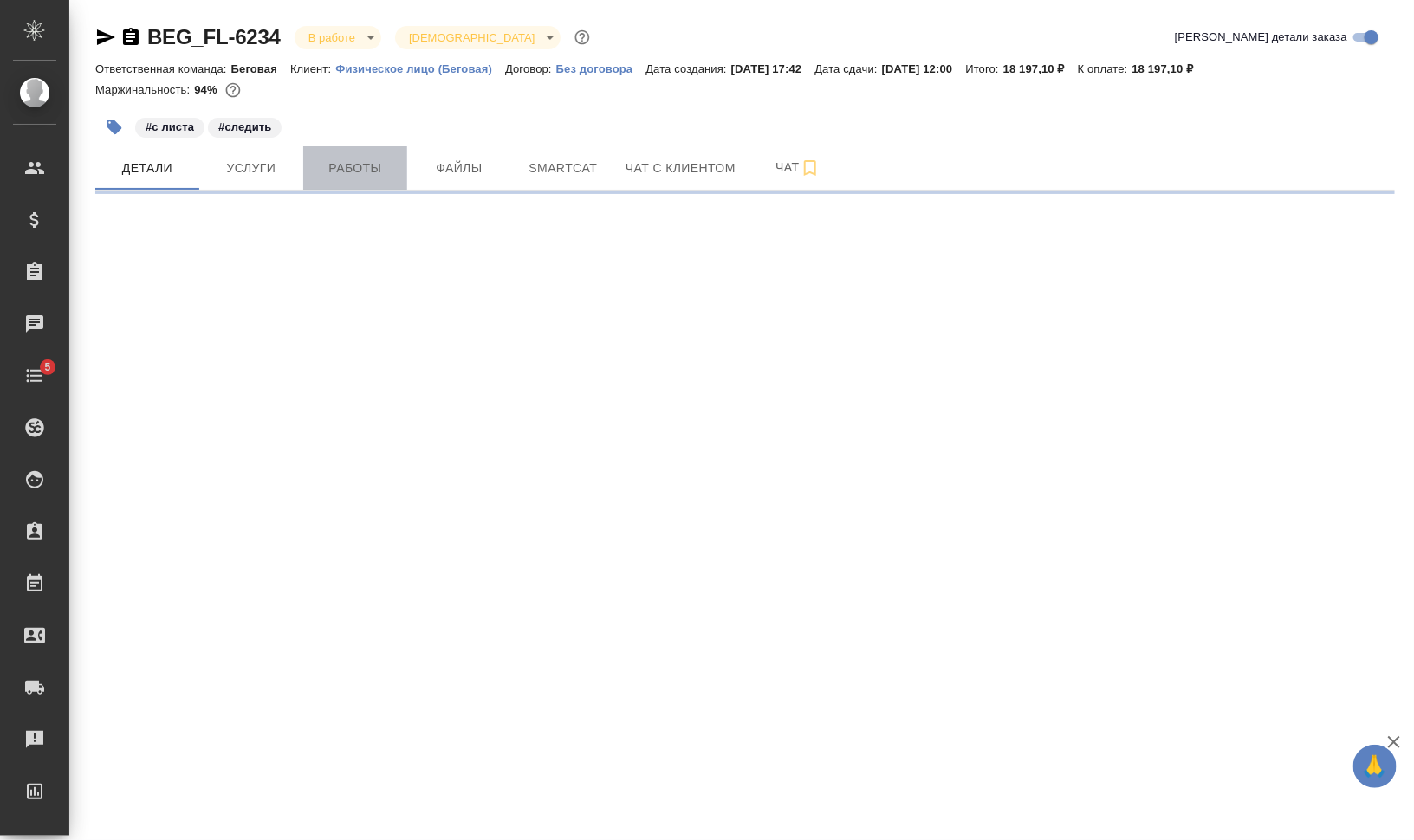
click at [321, 181] on button "Работы" at bounding box center [354, 168] width 104 height 44
